Goal: Information Seeking & Learning: Check status

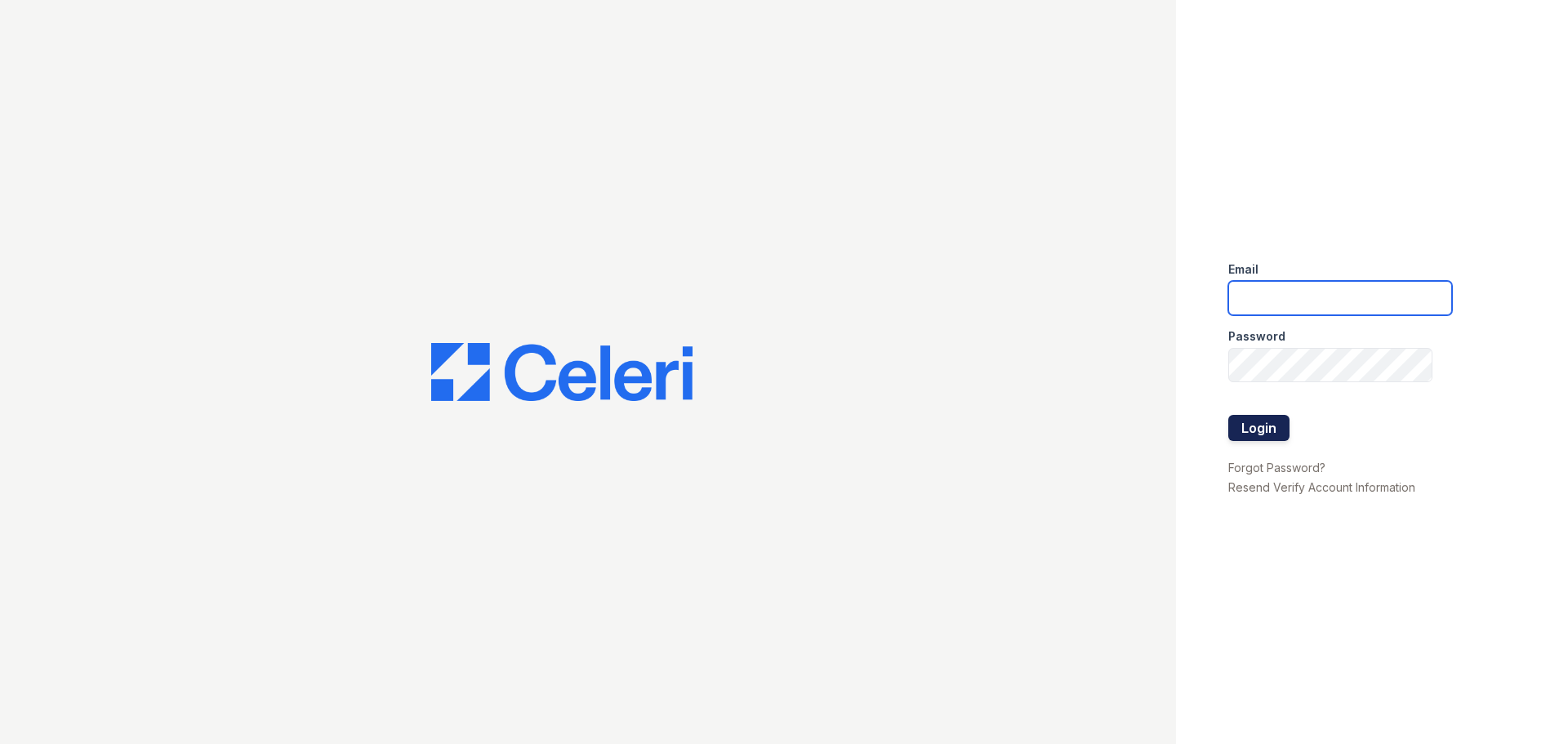
type input "arriveinnerharbor@trinity-pm.com"
click at [1284, 422] on button "Login" at bounding box center [1259, 427] width 62 height 26
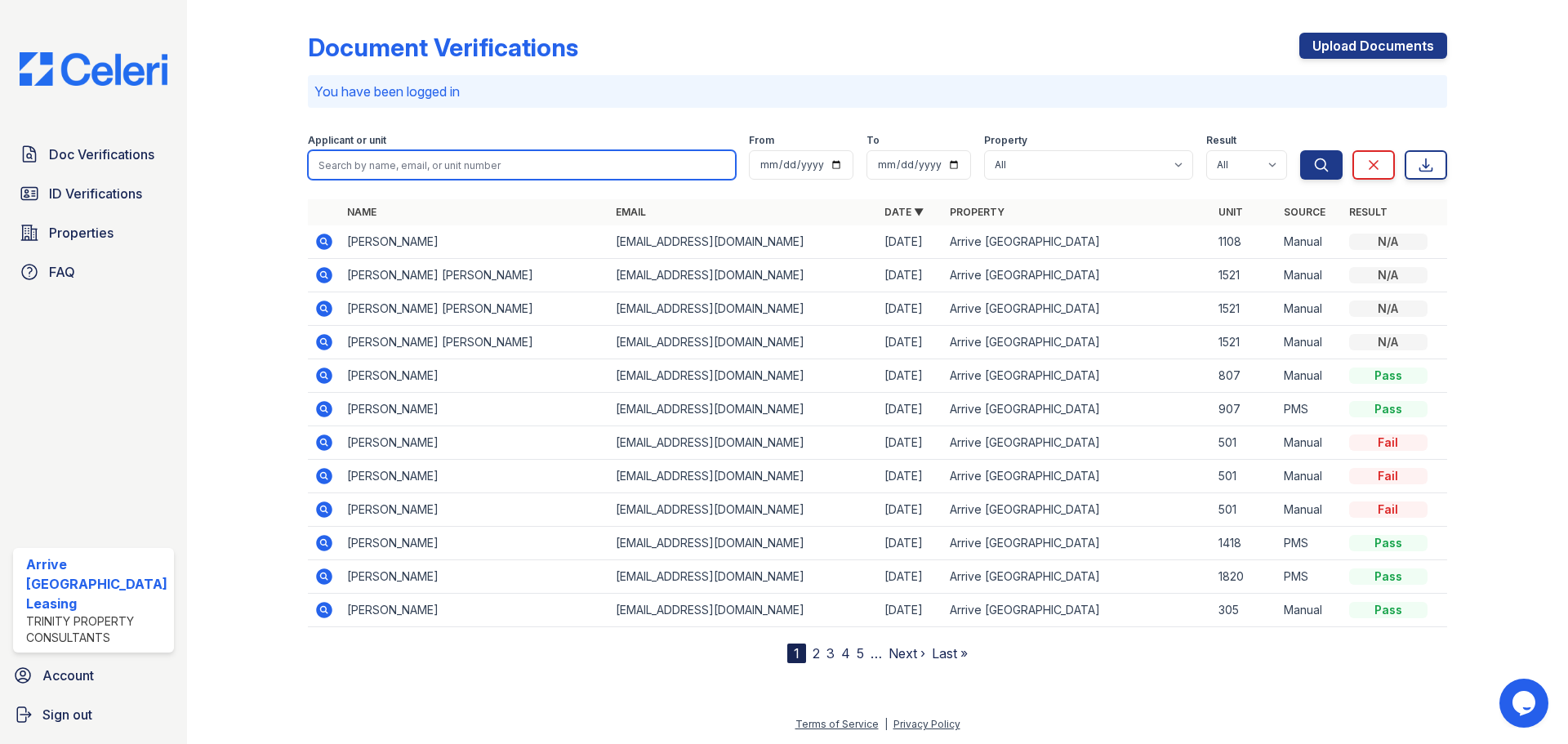
click at [547, 169] on input "search" at bounding box center [521, 165] width 428 height 29
click at [464, 173] on input "search" at bounding box center [521, 165] width 428 height 29
type input "a"
click at [479, 166] on input "[PERSON_NAME]" at bounding box center [521, 165] width 428 height 29
click at [578, 179] on form "Applicant or unit jada From To Property All Arrive [GEOGRAPHIC_DATA] Result All…" at bounding box center [877, 154] width 1140 height 65
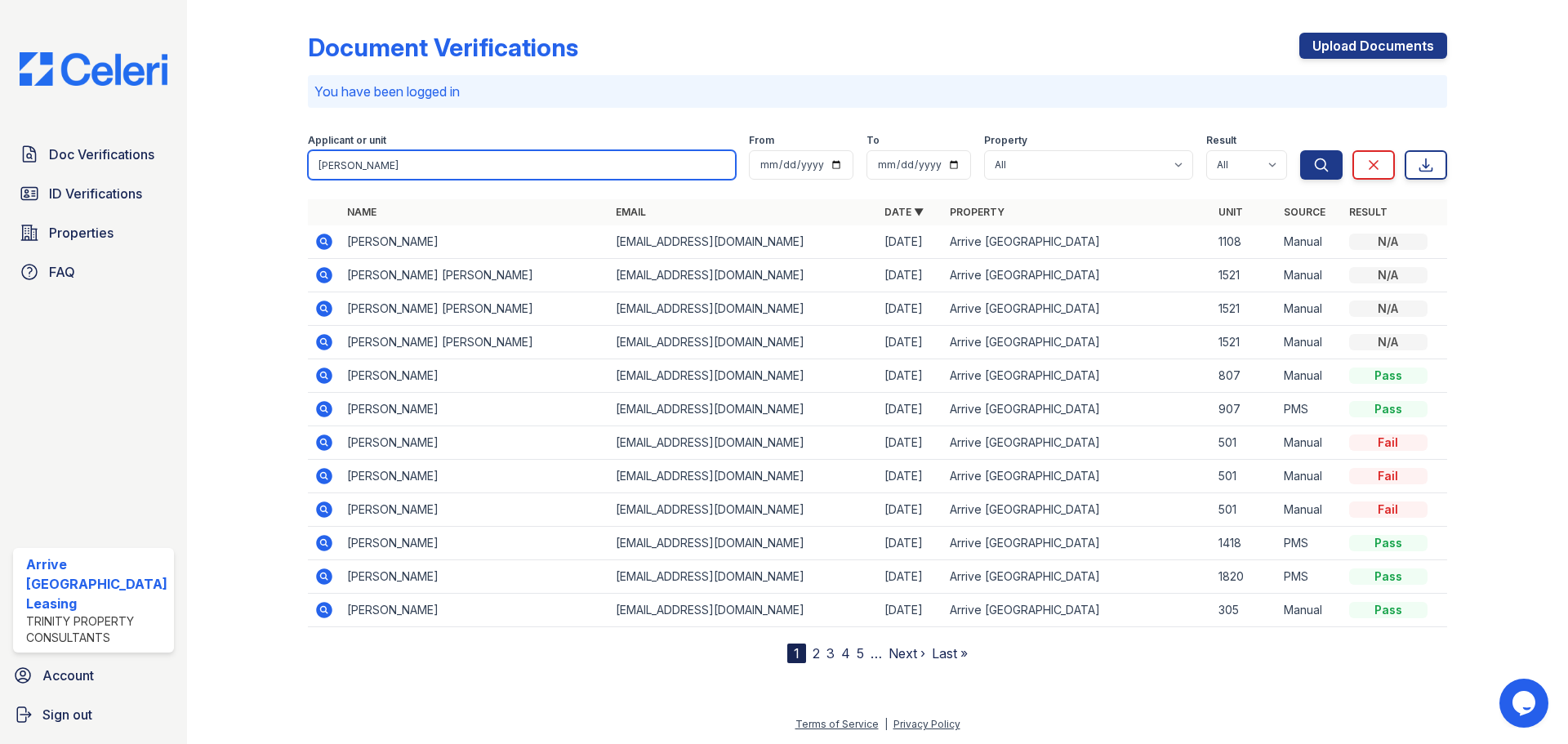
click at [579, 171] on input "[PERSON_NAME]" at bounding box center [521, 165] width 428 height 29
type input "[PERSON_NAME]"
click at [1300, 150] on button "Search" at bounding box center [1321, 165] width 43 height 29
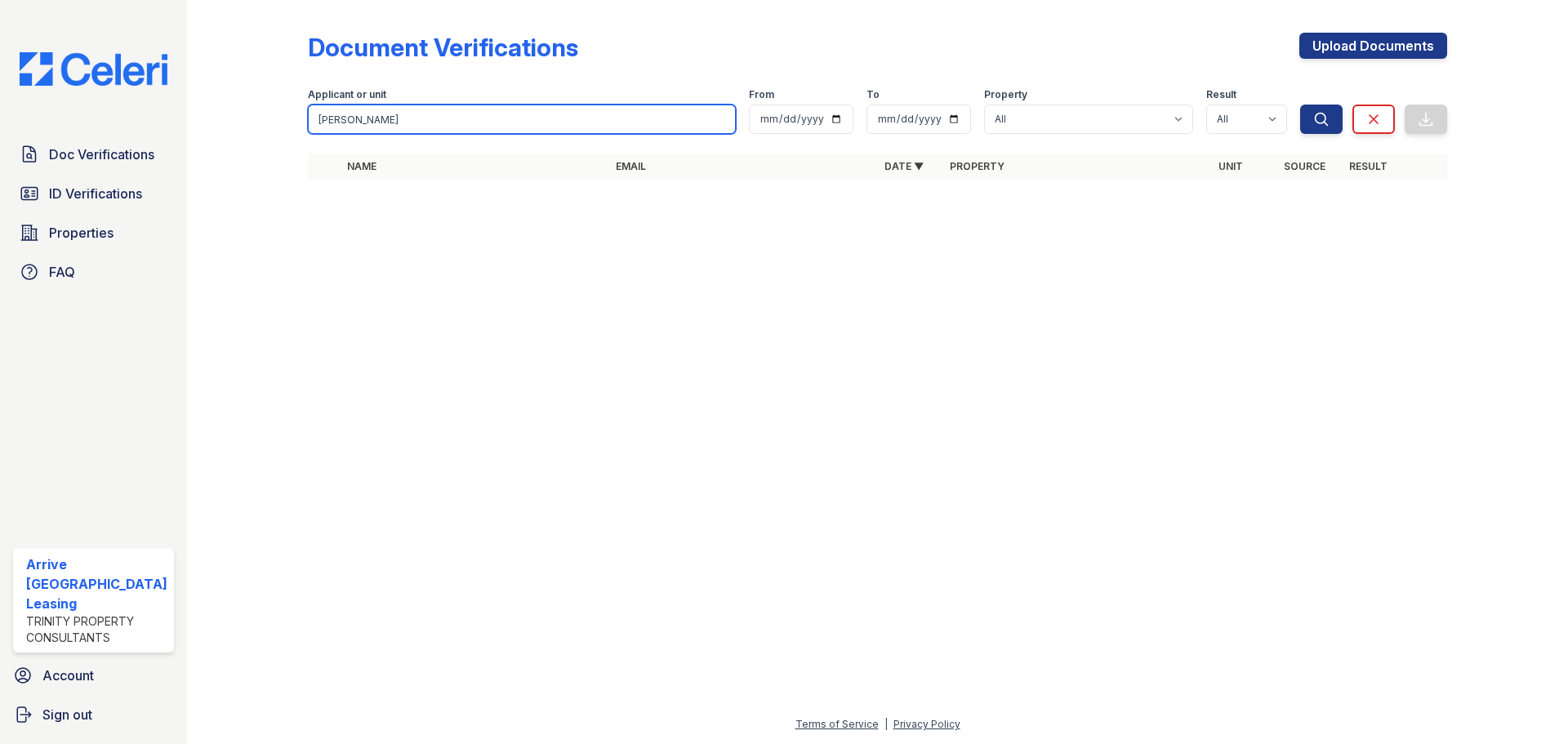
click at [521, 125] on input "[PERSON_NAME]" at bounding box center [521, 119] width 428 height 29
